Goal: Check status: Check status

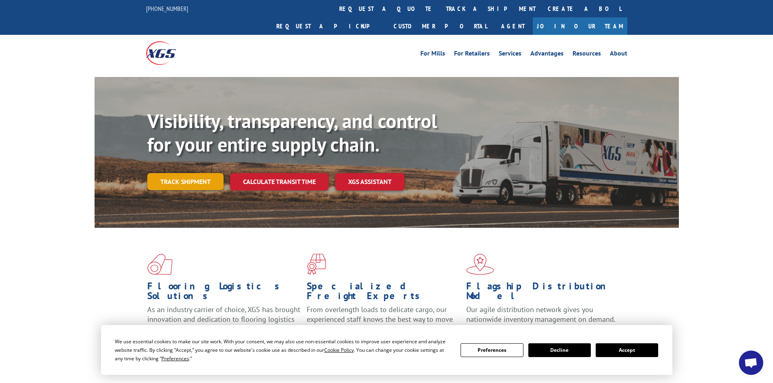
click at [194, 173] on link "Track shipment" at bounding box center [185, 181] width 76 height 17
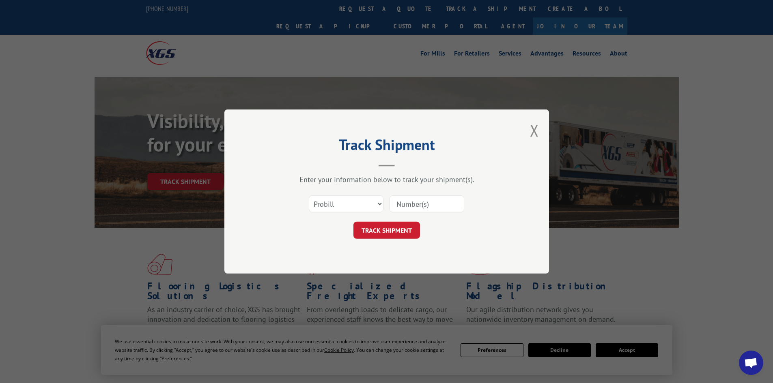
click at [423, 205] on input at bounding box center [426, 203] width 75 height 17
paste input "5508177"
type input "5508177"
click at [405, 236] on button "TRACK SHIPMENT" at bounding box center [386, 230] width 67 height 17
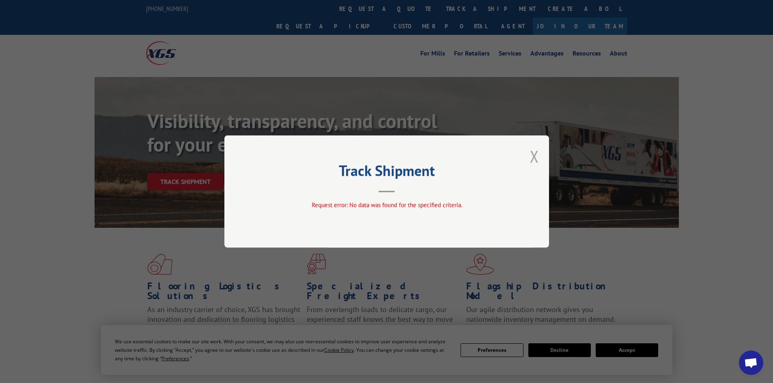
click at [532, 154] on button "Close modal" at bounding box center [534, 156] width 9 height 21
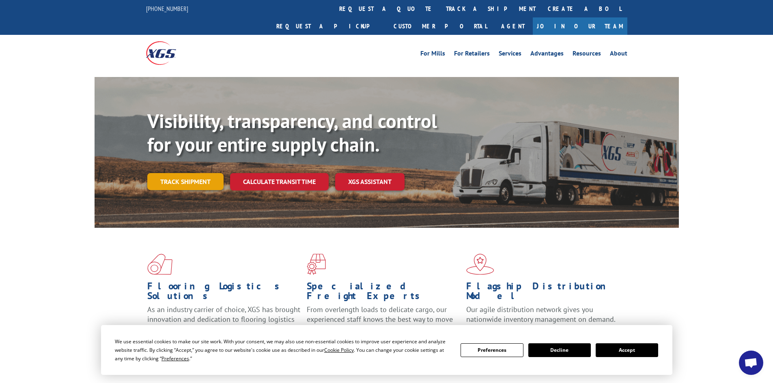
click at [198, 173] on link "Track shipment" at bounding box center [185, 181] width 76 height 17
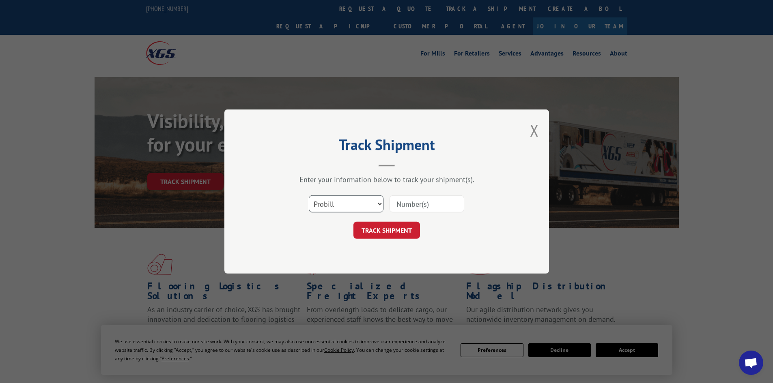
click at [349, 202] on select "Select category... Probill BOL PO" at bounding box center [346, 203] width 75 height 17
select select "bol"
click at [309, 195] on select "Select category... Probill BOL PO" at bounding box center [346, 203] width 75 height 17
click at [427, 203] on input at bounding box center [426, 203] width 75 height 17
paste input "5508177"
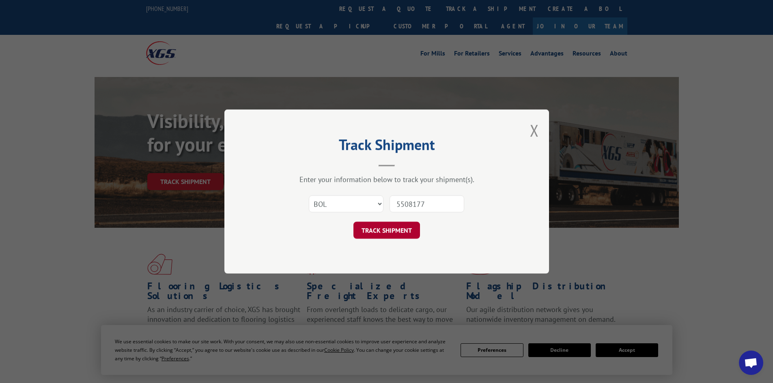
type input "5508177"
click at [395, 236] on button "TRACK SHIPMENT" at bounding box center [386, 230] width 67 height 17
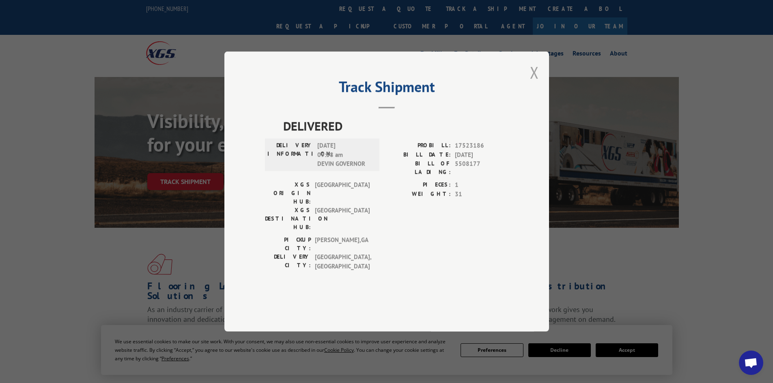
click at [535, 83] on button "Close modal" at bounding box center [534, 72] width 9 height 21
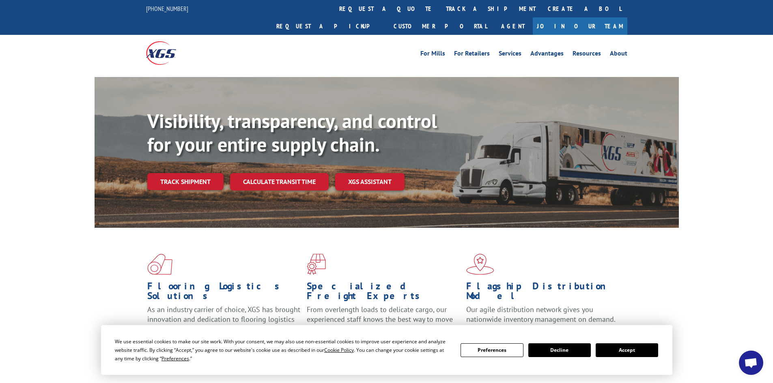
click at [198, 173] on link "Track shipment" at bounding box center [185, 181] width 76 height 17
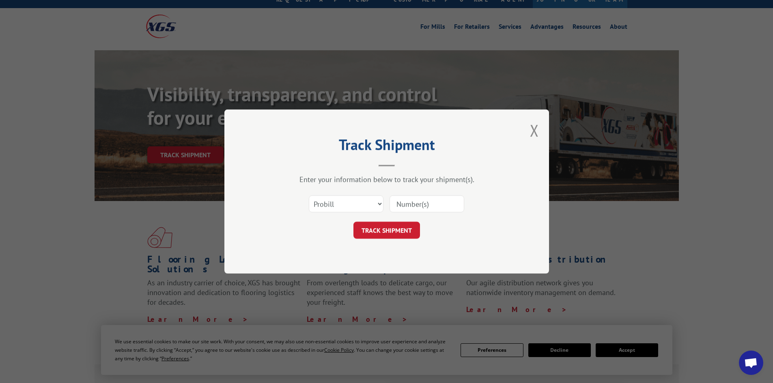
scroll to position [122, 0]
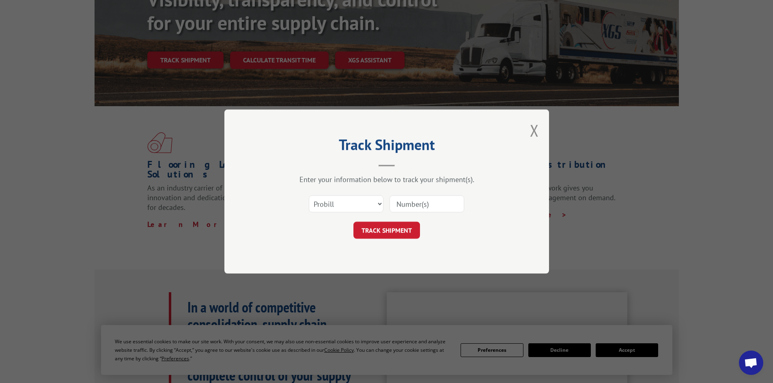
click at [402, 202] on input at bounding box center [426, 203] width 75 height 17
paste input "17523186"
type input "17523186"
click at [393, 232] on button "TRACK SHIPMENT" at bounding box center [386, 230] width 67 height 17
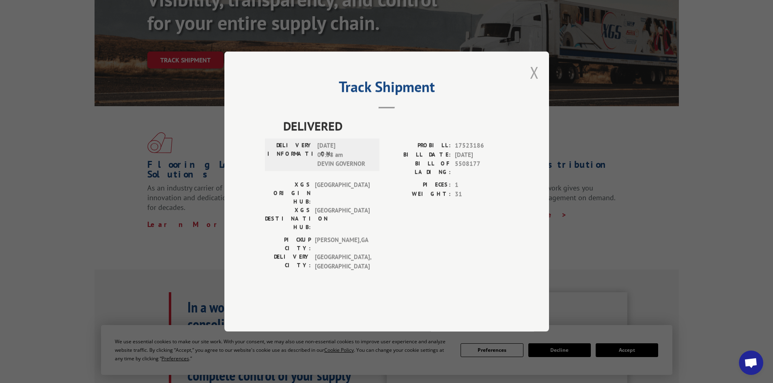
click at [535, 83] on button "Close modal" at bounding box center [534, 72] width 9 height 21
